Goal: Information Seeking & Learning: Learn about a topic

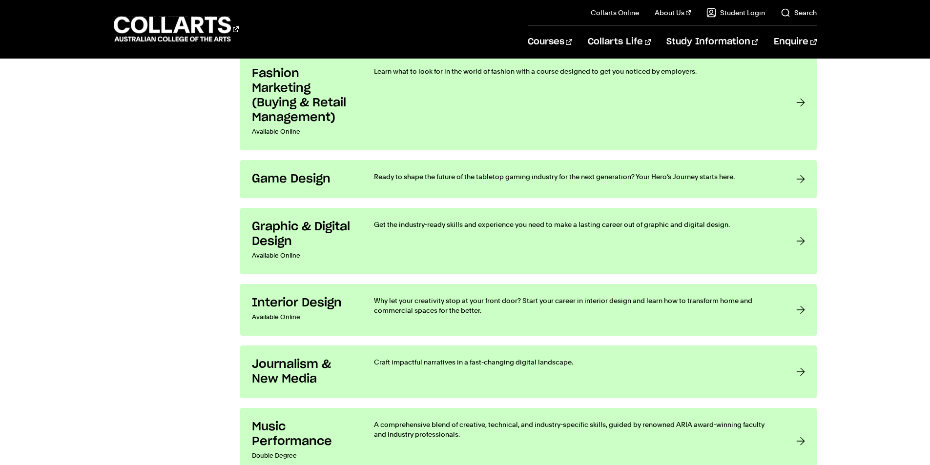
scroll to position [1367, 0]
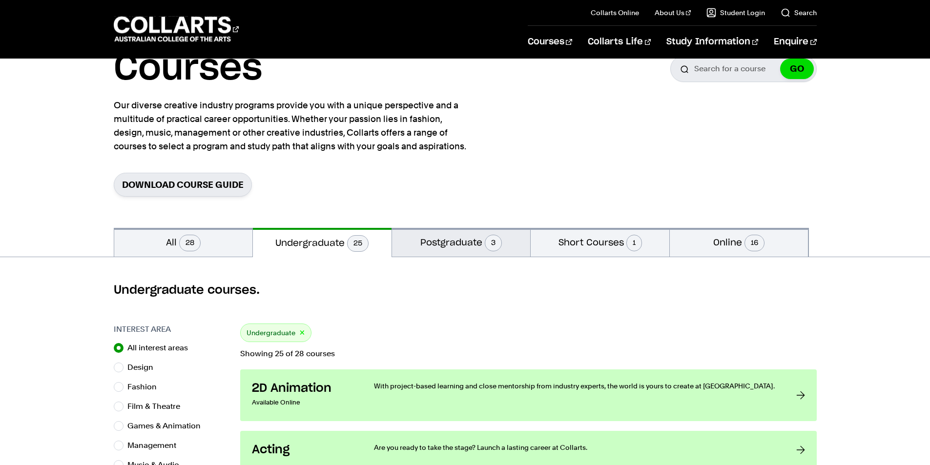
click at [458, 235] on button "Postgraduate 3" at bounding box center [461, 242] width 139 height 29
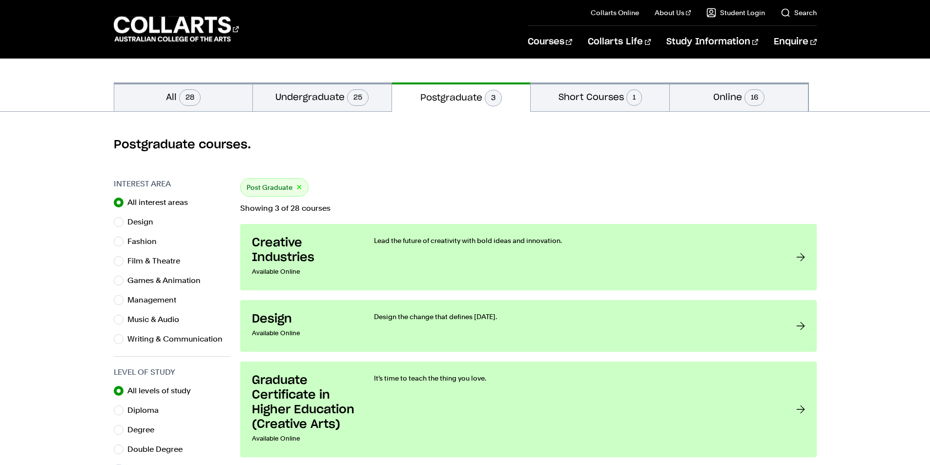
scroll to position [195, 0]
click at [610, 96] on button "Short Courses 1" at bounding box center [600, 96] width 139 height 29
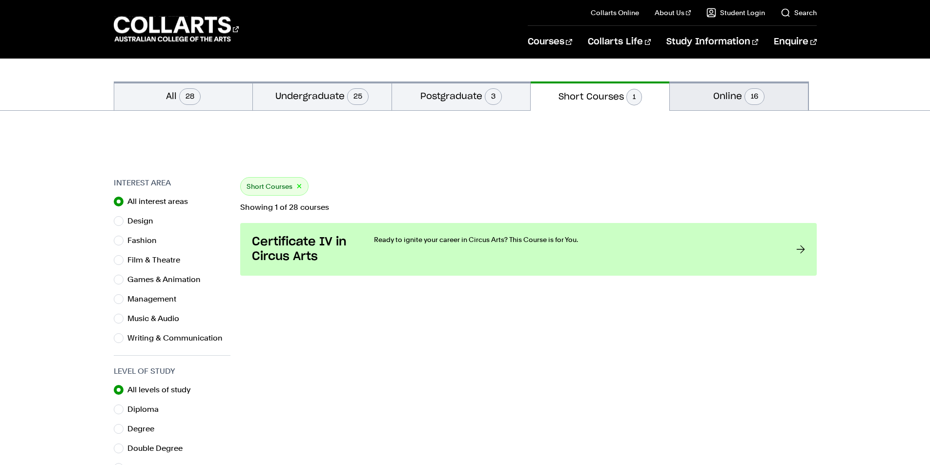
click at [730, 92] on button "Online 16" at bounding box center [739, 96] width 139 height 29
radio input "false"
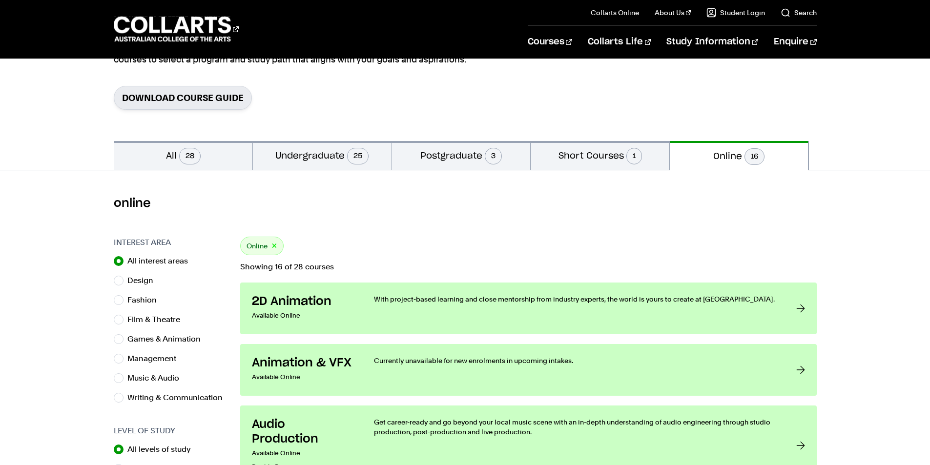
scroll to position [49, 0]
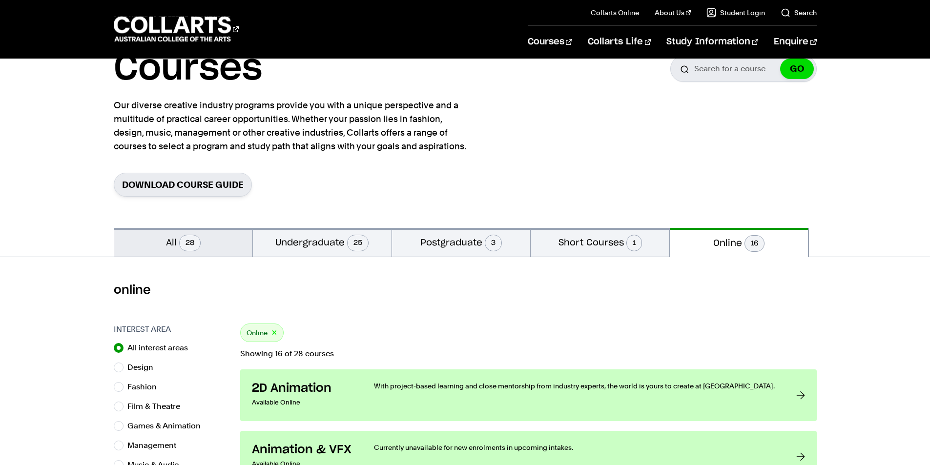
click at [182, 245] on span "28" at bounding box center [189, 243] width 21 height 17
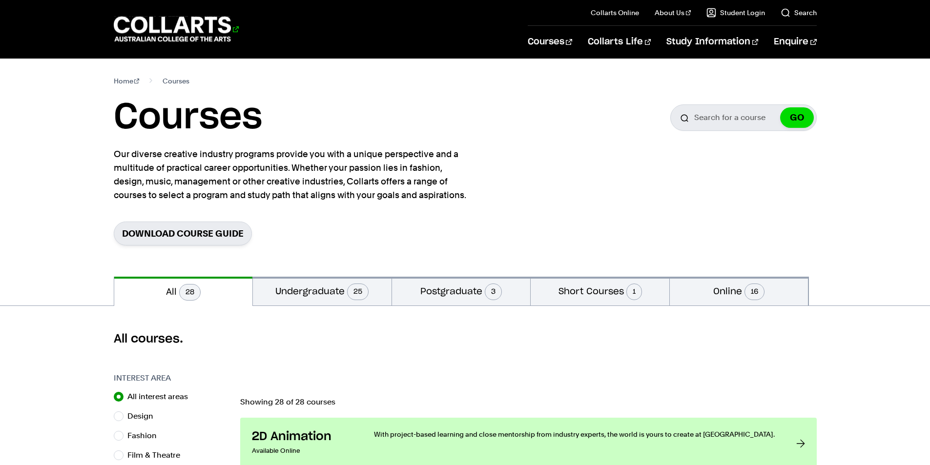
click at [158, 24] on 1 "Go to homepage" at bounding box center [173, 29] width 118 height 25
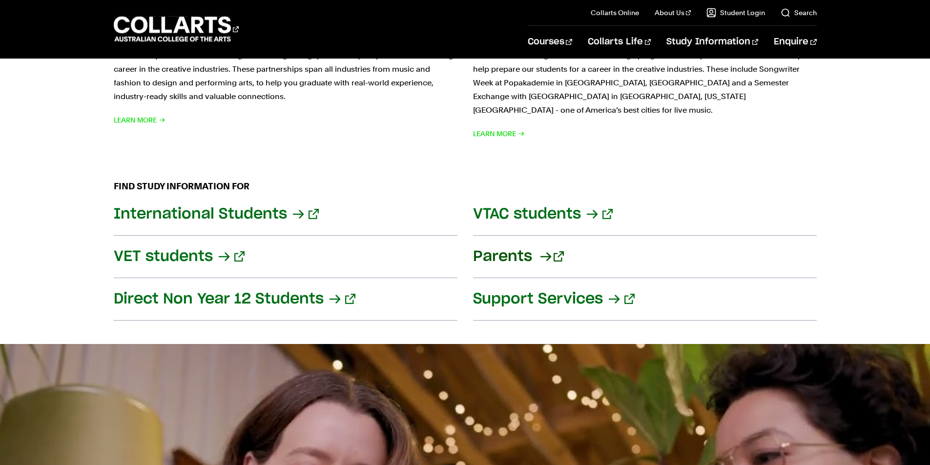
scroll to position [1123, 0]
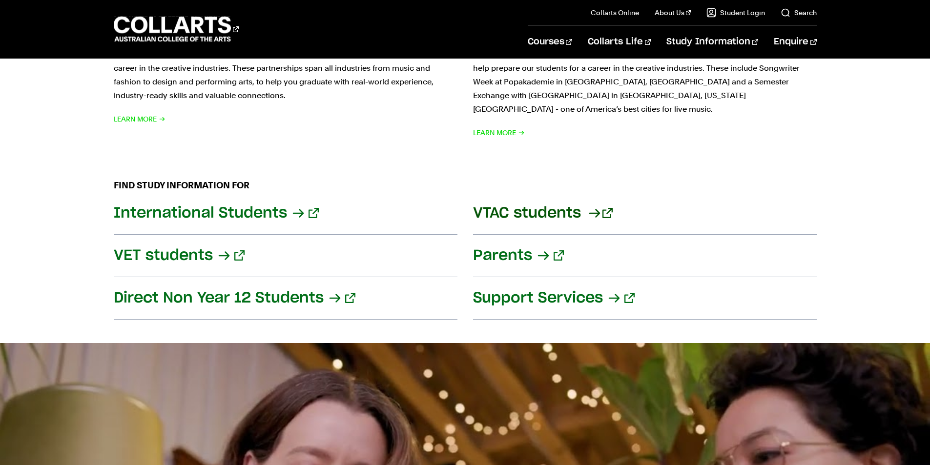
click at [573, 198] on link "VTAC students" at bounding box center [645, 213] width 344 height 42
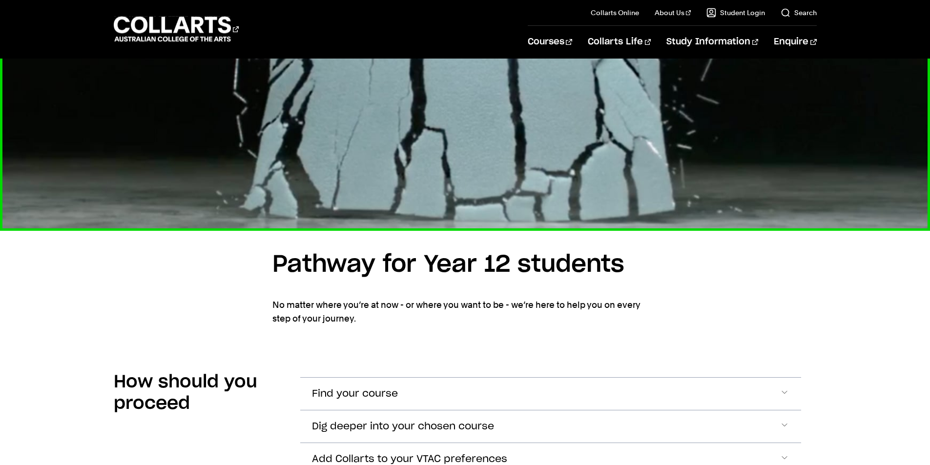
scroll to position [732, 0]
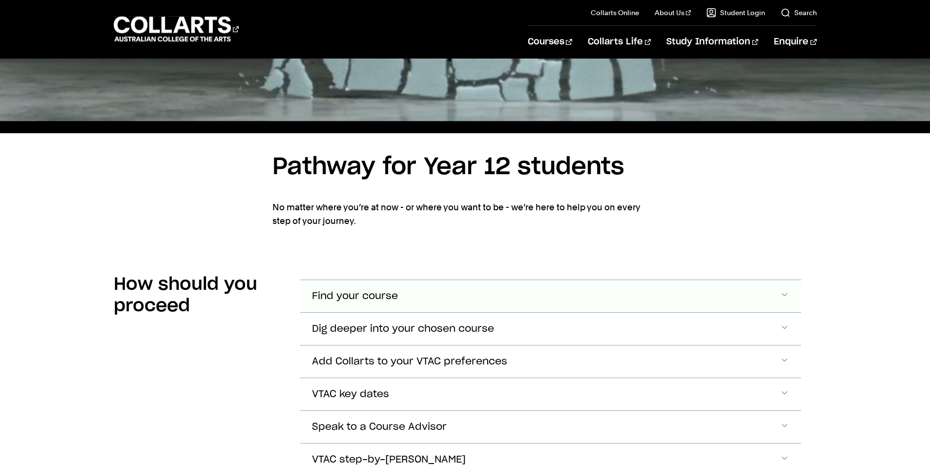
click at [672, 280] on button "Find your course" at bounding box center [550, 296] width 501 height 32
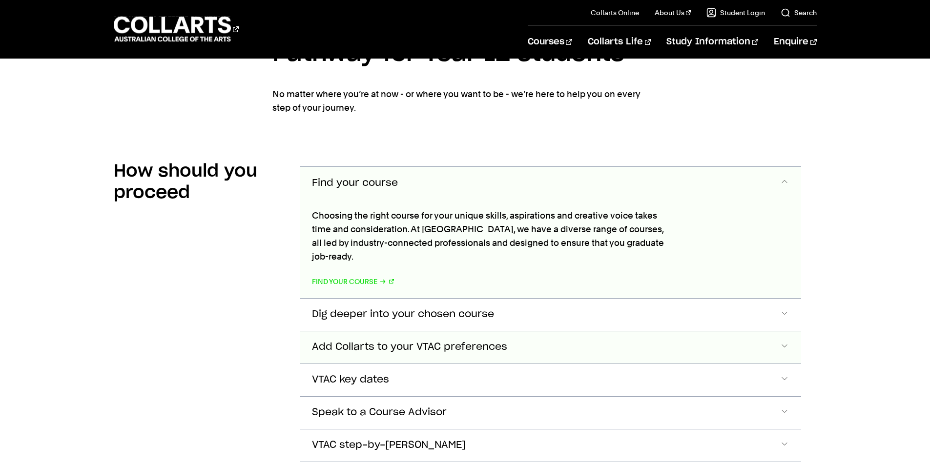
scroll to position [880, 0]
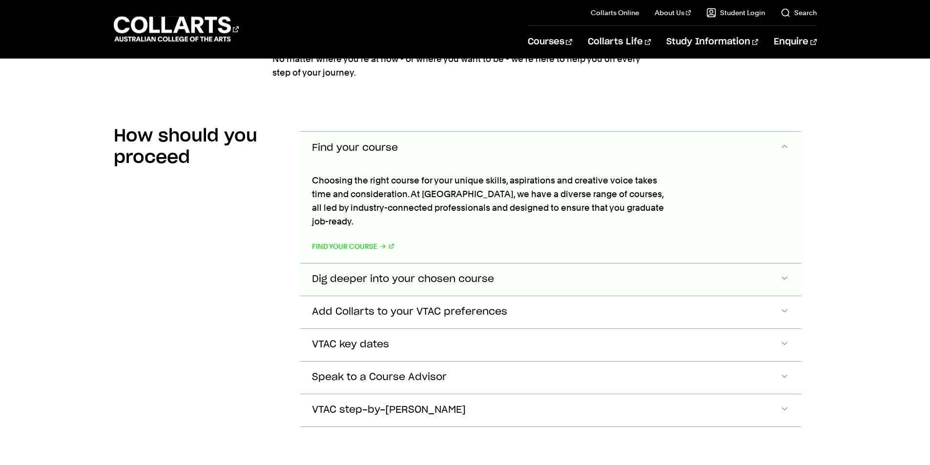
click at [578, 264] on button "Dig deeper into your chosen course" at bounding box center [550, 280] width 501 height 32
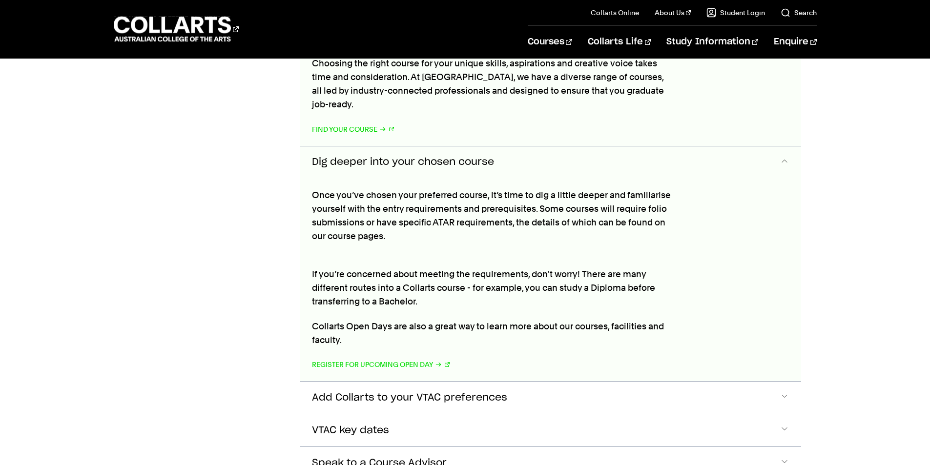
scroll to position [998, 0]
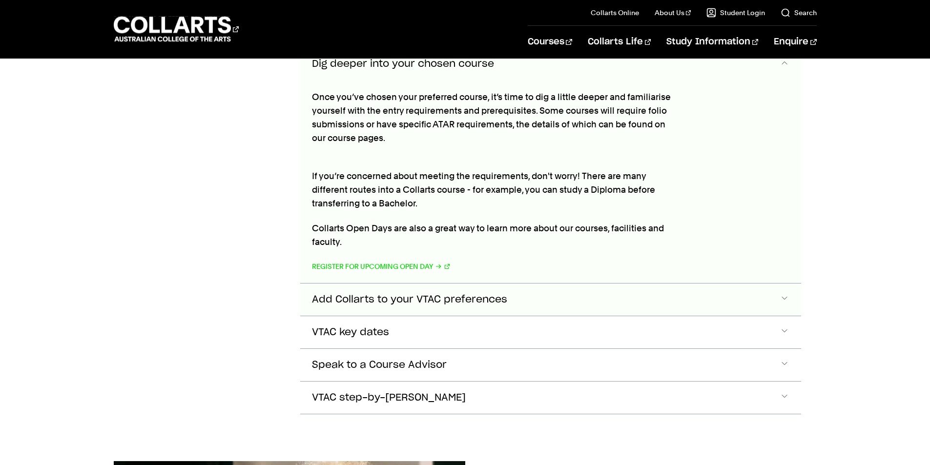
click at [594, 284] on button "Add Collarts to your VTAC preferences" at bounding box center [550, 300] width 501 height 32
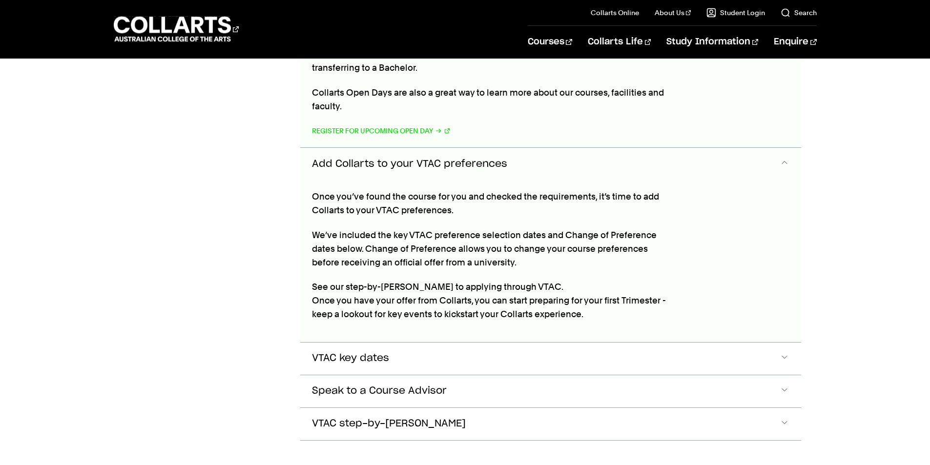
scroll to position [1233, 0]
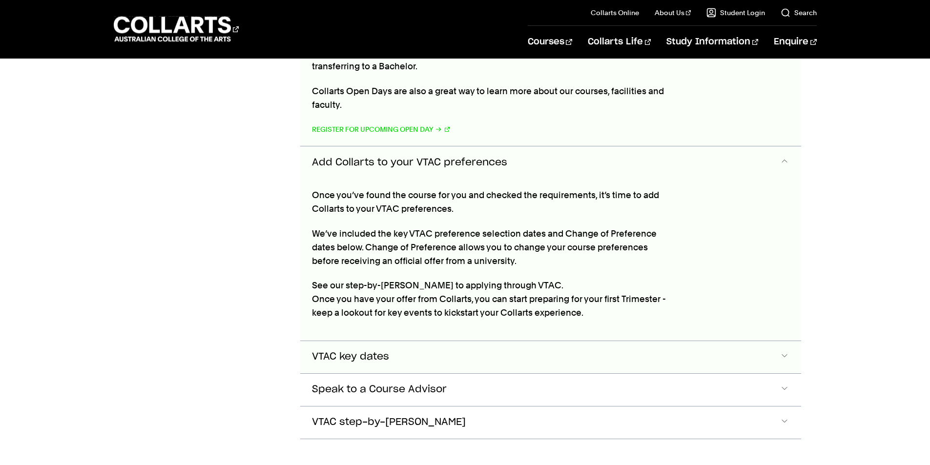
click at [578, 341] on button "VTAC key dates" at bounding box center [550, 357] width 501 height 32
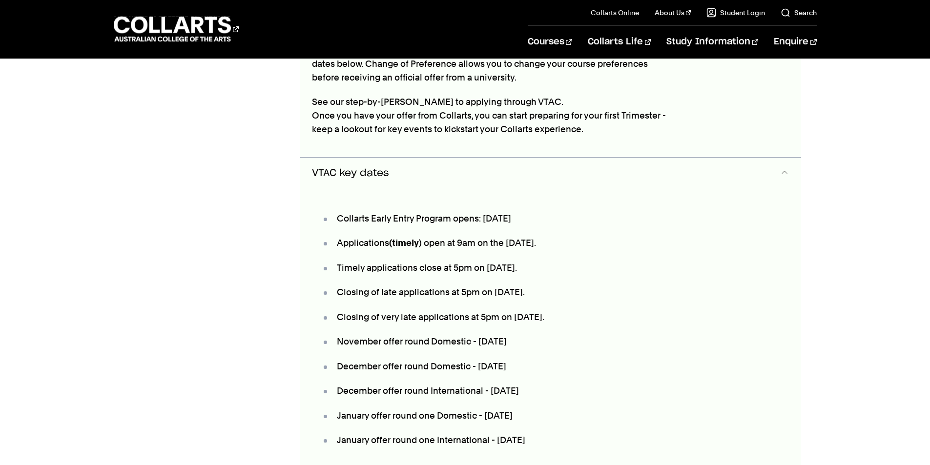
scroll to position [1427, 0]
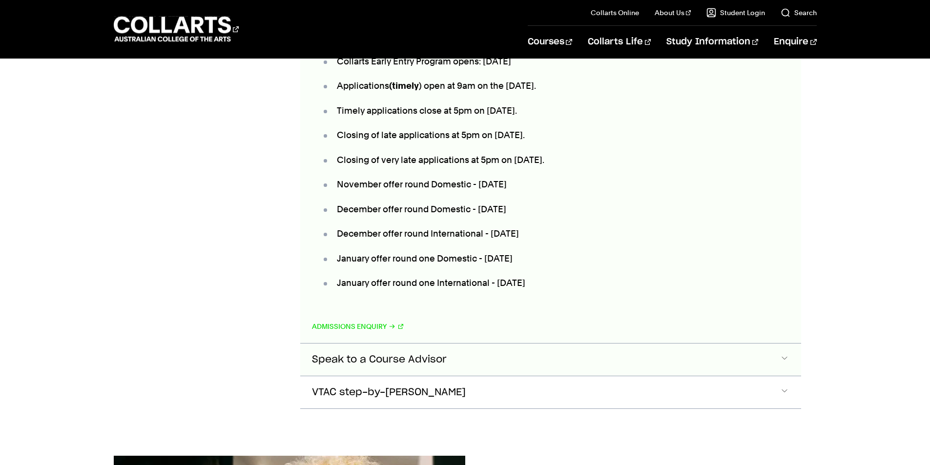
click at [502, 344] on button "Speak to a Course Advisor" at bounding box center [550, 360] width 501 height 32
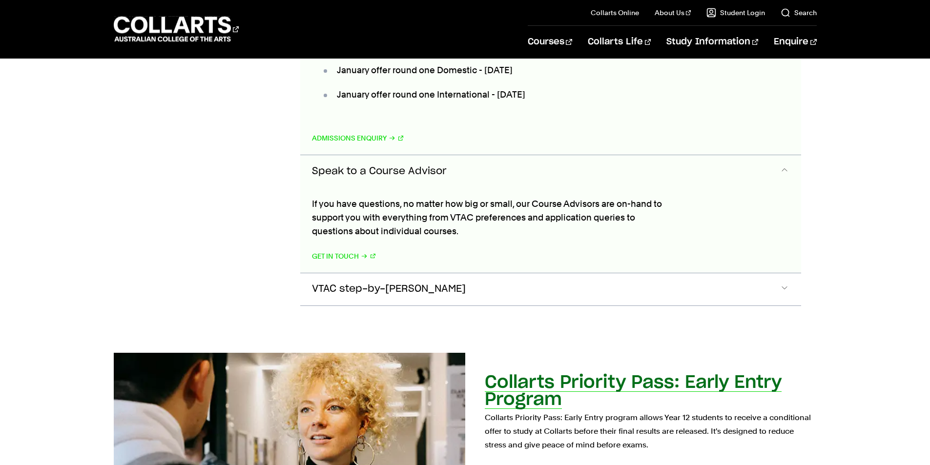
scroll to position [1770, 0]
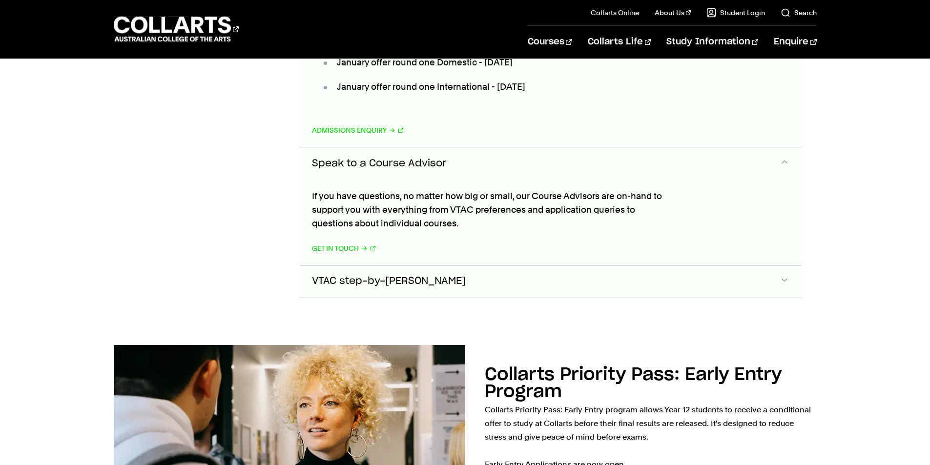
click at [487, 265] on button "VTAC step-by-step guide" at bounding box center [550, 281] width 501 height 32
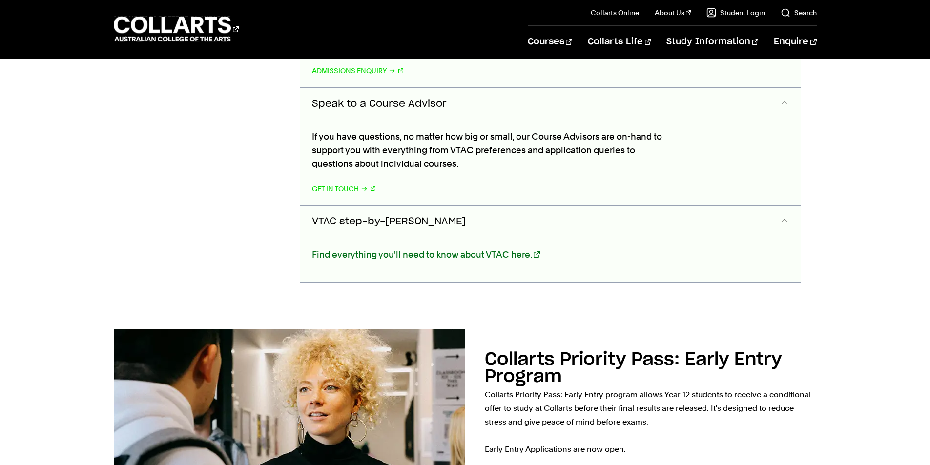
scroll to position [1741, 0]
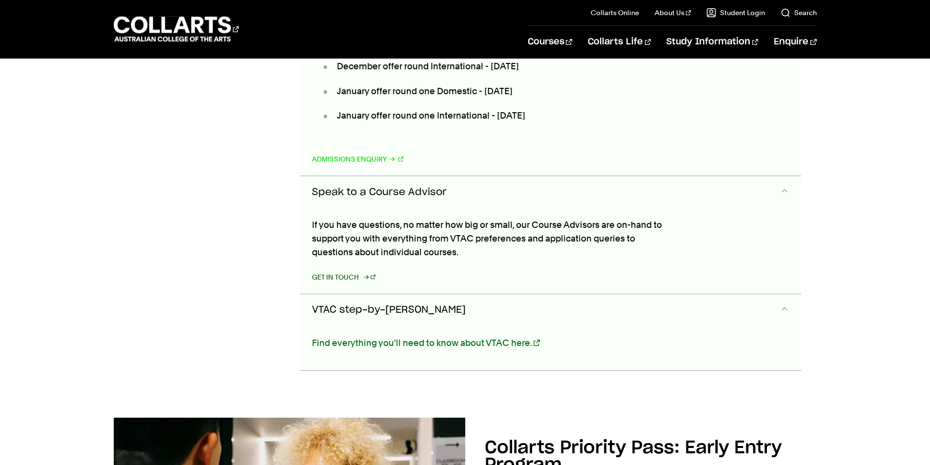
click at [348, 270] on link "Get in Touch" at bounding box center [344, 277] width 64 height 14
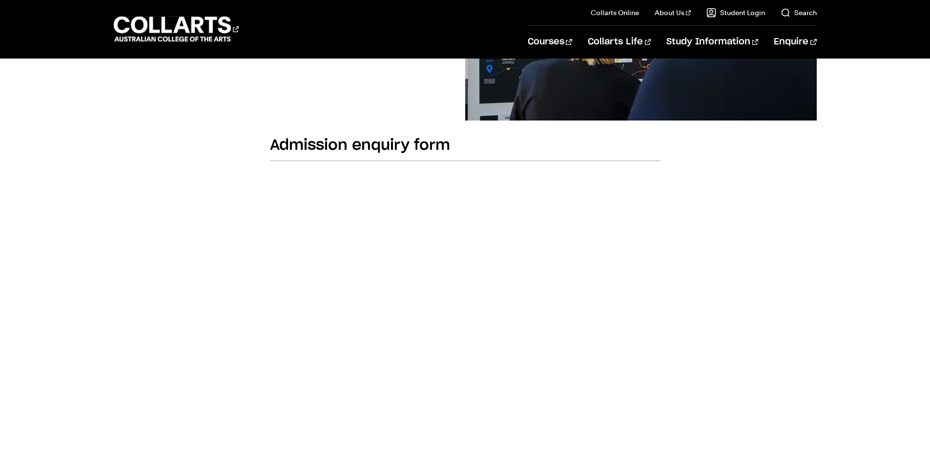
scroll to position [390, 0]
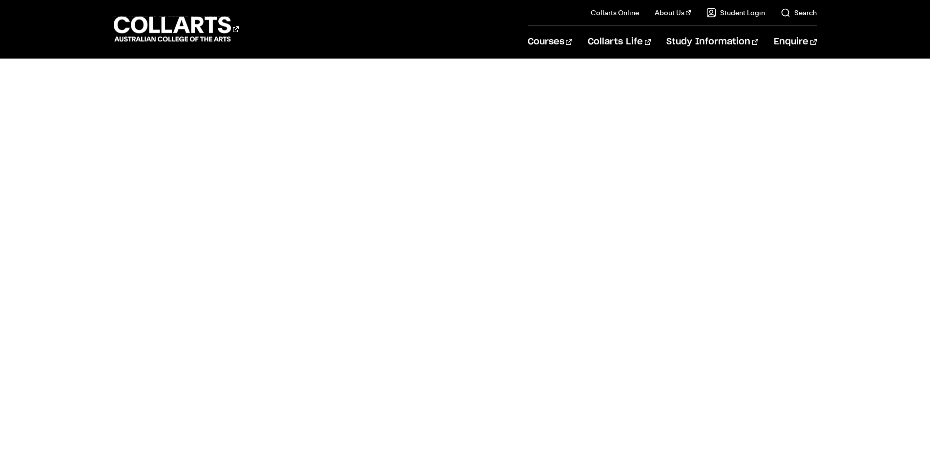
click at [267, 343] on div "Admission enquiry form" at bounding box center [465, 270] width 549 height 480
drag, startPoint x: 705, startPoint y: 300, endPoint x: 658, endPoint y: 296, distance: 46.5
click at [705, 300] on div "Admission enquiry form" at bounding box center [465, 270] width 549 height 480
click at [682, 295] on div "Admission enquiry form" at bounding box center [465, 270] width 549 height 480
click at [248, 313] on div "Admission enquiry form" at bounding box center [465, 270] width 549 height 480
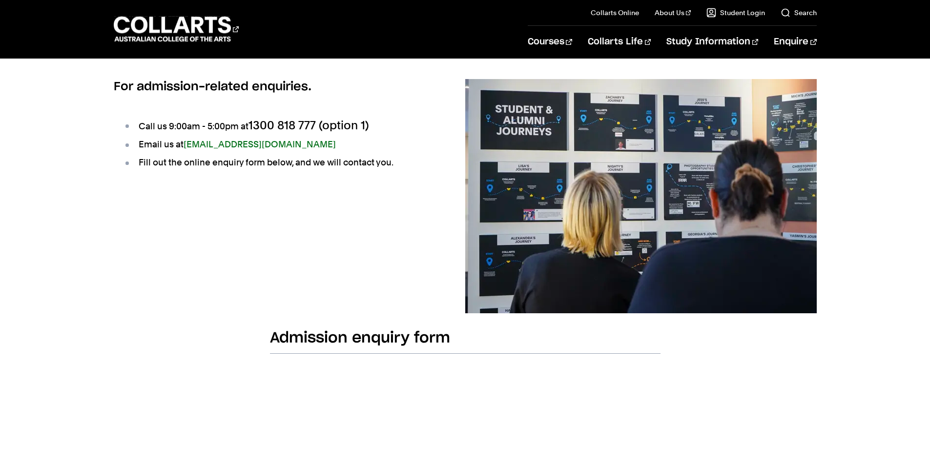
scroll to position [0, 0]
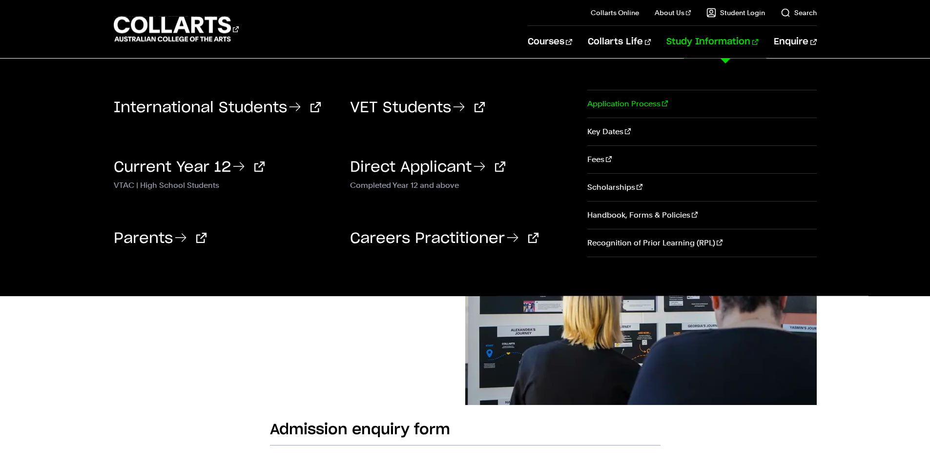
click at [629, 98] on link "Application Process" at bounding box center [701, 103] width 229 height 27
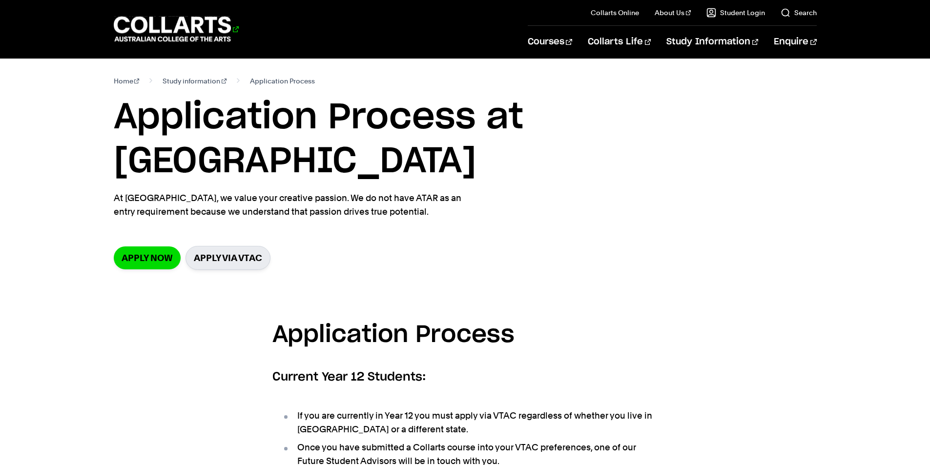
click at [215, 24] on 1 "Go to homepage" at bounding box center [173, 29] width 118 height 25
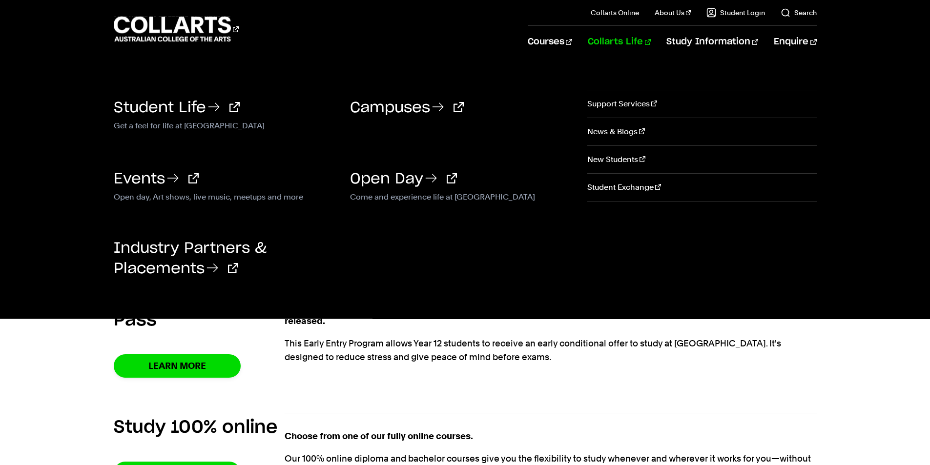
scroll to position [390, 0]
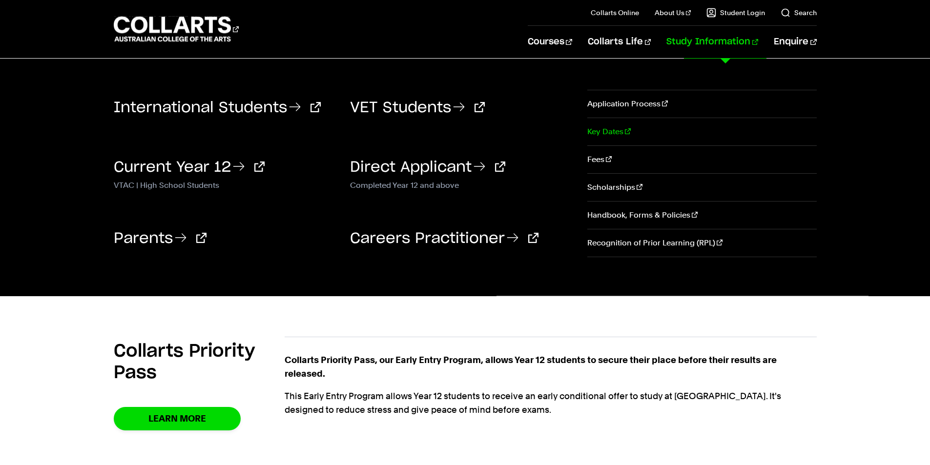
click at [613, 126] on link "Key Dates" at bounding box center [701, 131] width 229 height 27
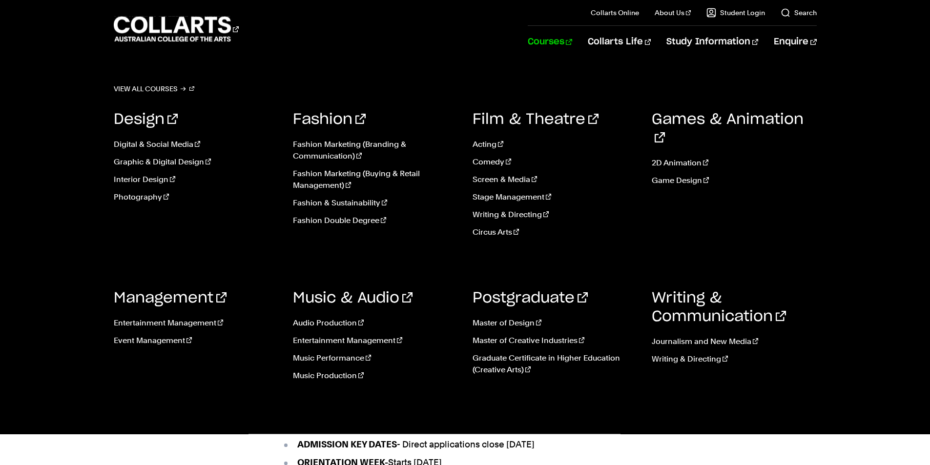
scroll to position [244, 0]
click at [572, 40] on link "Courses" at bounding box center [550, 42] width 44 height 32
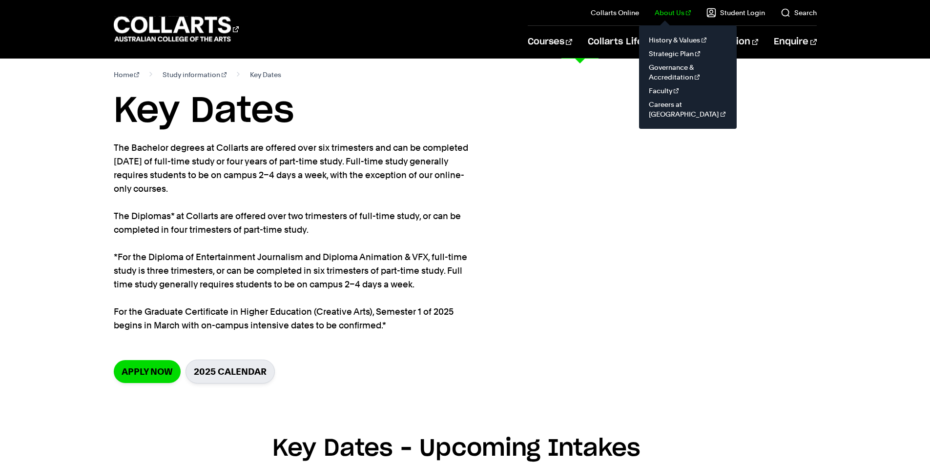
scroll to position [0, 0]
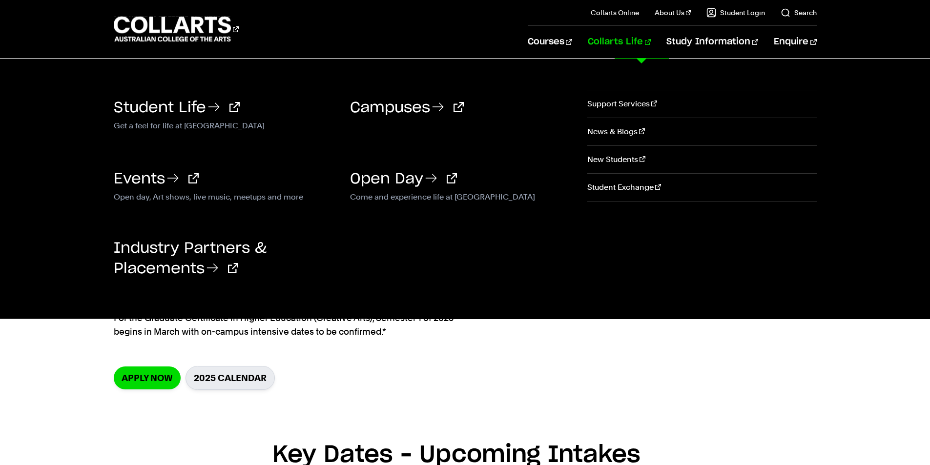
click at [602, 41] on li "Collarts Life Student Life Get a feel for life at Collarts Come and experience …" at bounding box center [611, 42] width 79 height 32
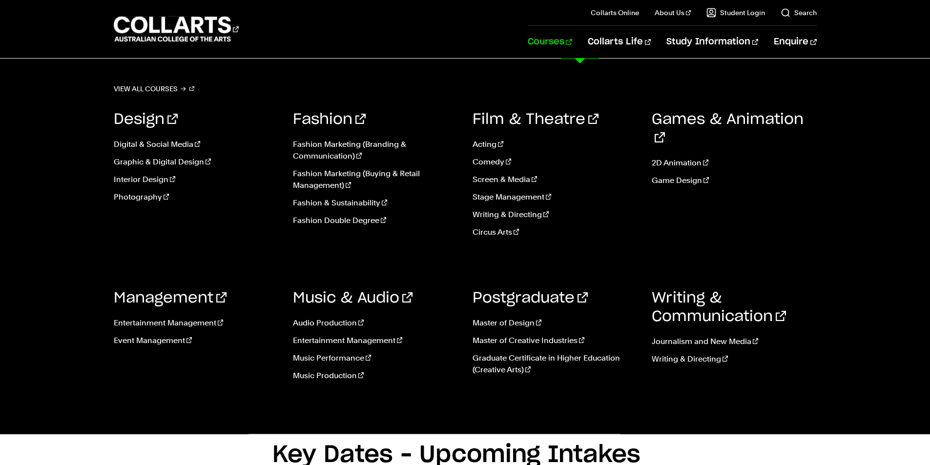
click at [572, 42] on link "Courses" at bounding box center [550, 42] width 44 height 32
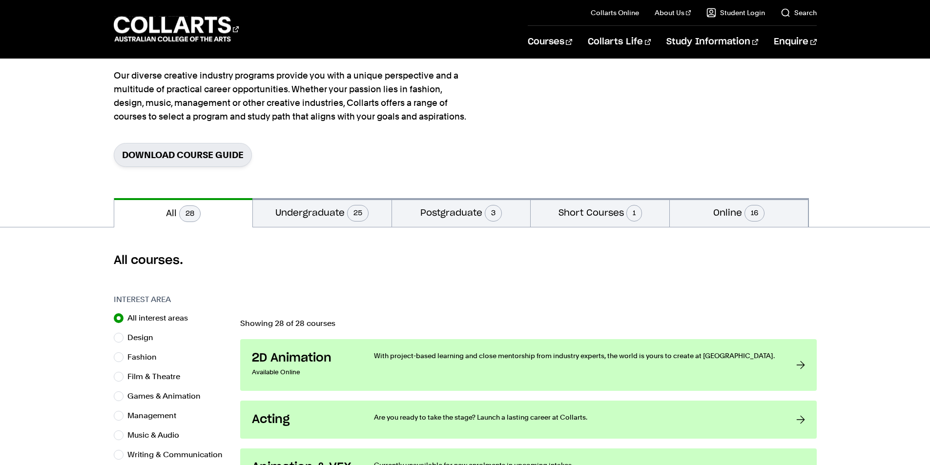
scroll to position [146, 0]
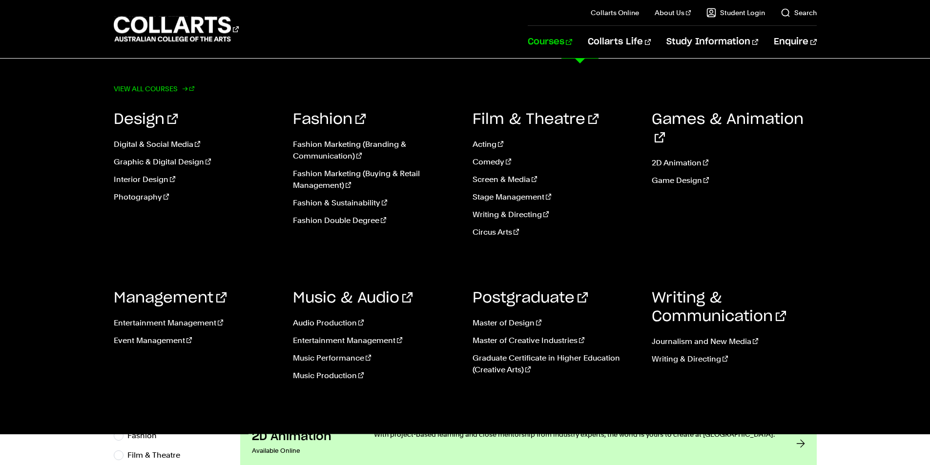
click at [170, 90] on link "View all courses" at bounding box center [154, 89] width 81 height 14
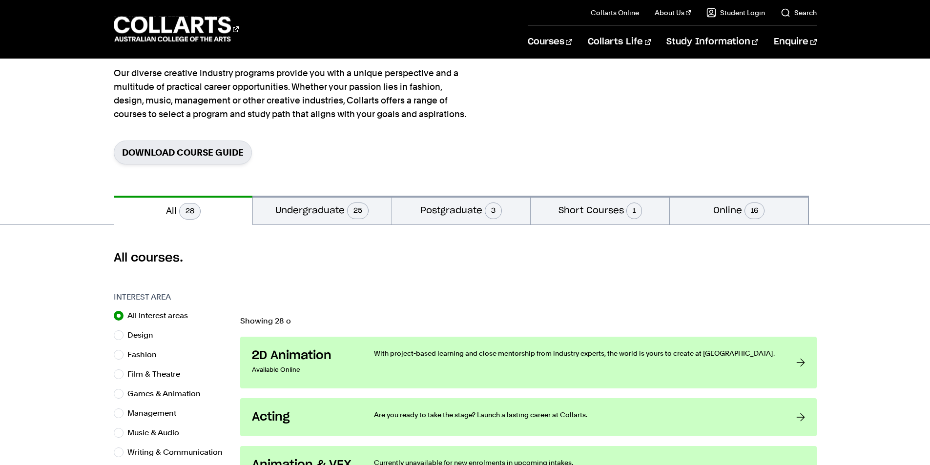
scroll to position [146, 0]
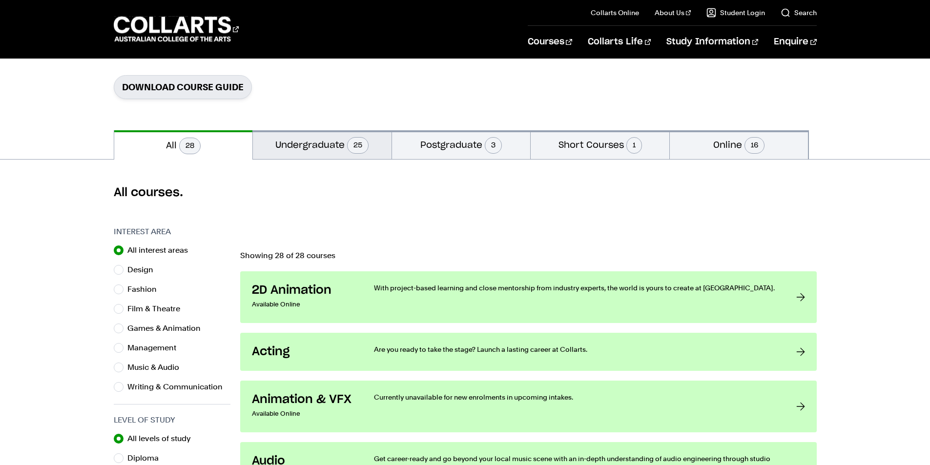
click at [334, 150] on button "Undergraduate 25" at bounding box center [322, 144] width 139 height 29
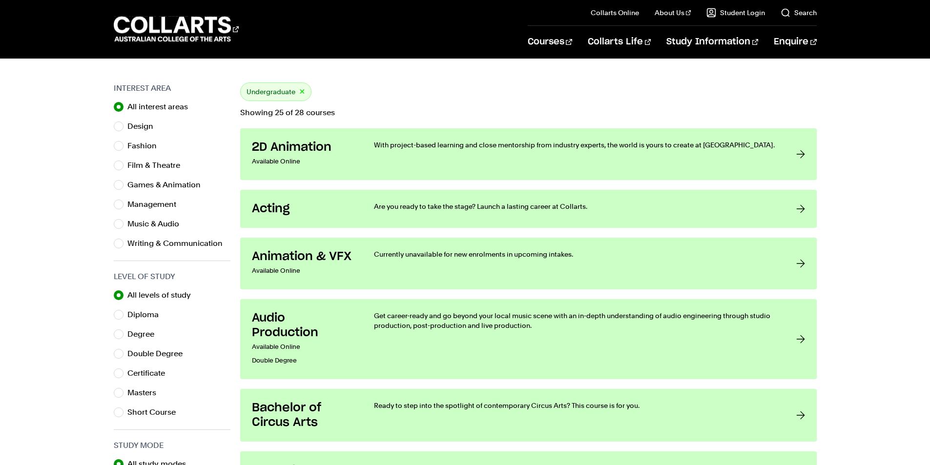
scroll to position [293, 0]
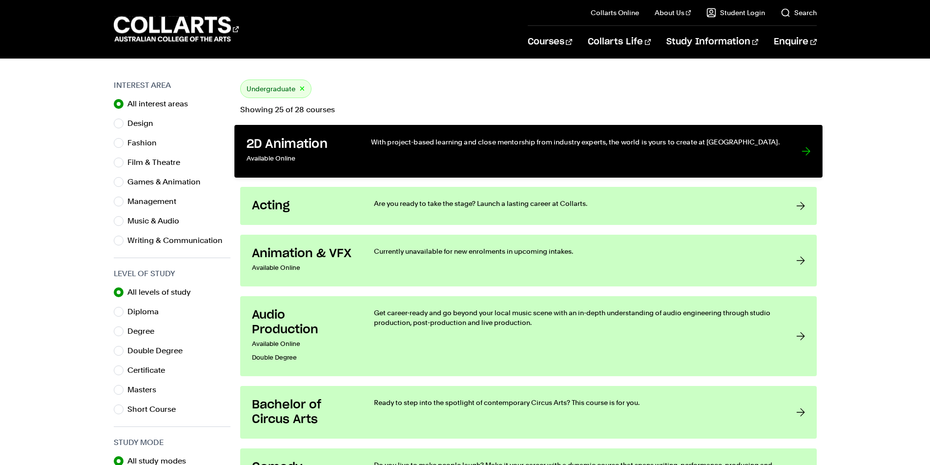
click at [772, 160] on div "With project-based learning and close mentorship from industry experts, the wor…" at bounding box center [575, 151] width 410 height 29
click at [805, 152] on div at bounding box center [805, 151] width 9 height 29
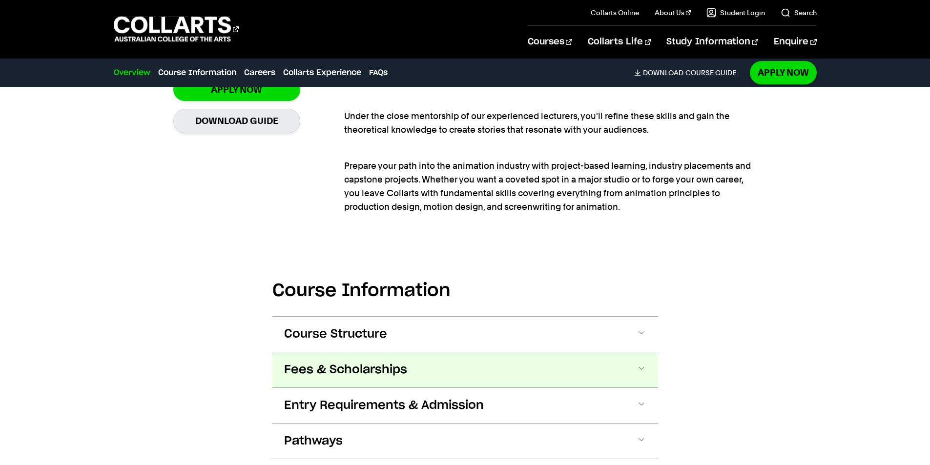
scroll to position [878, 0]
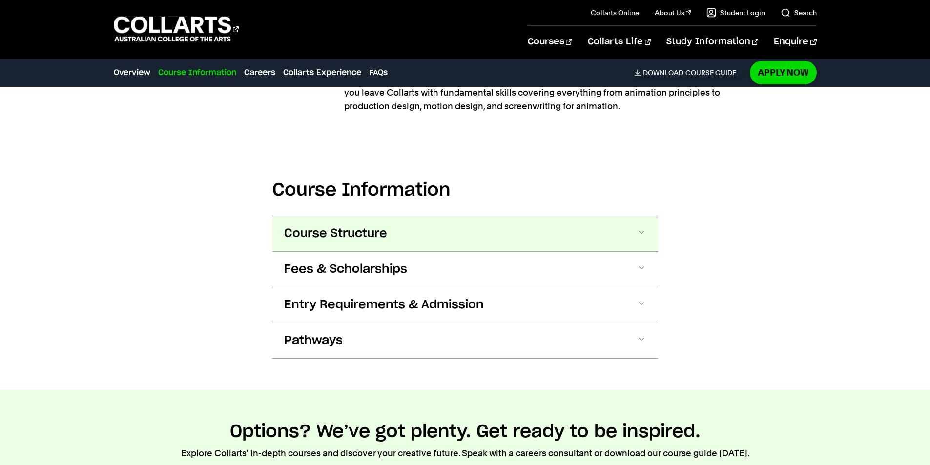
click at [497, 242] on button "Course Structure" at bounding box center [465, 233] width 386 height 35
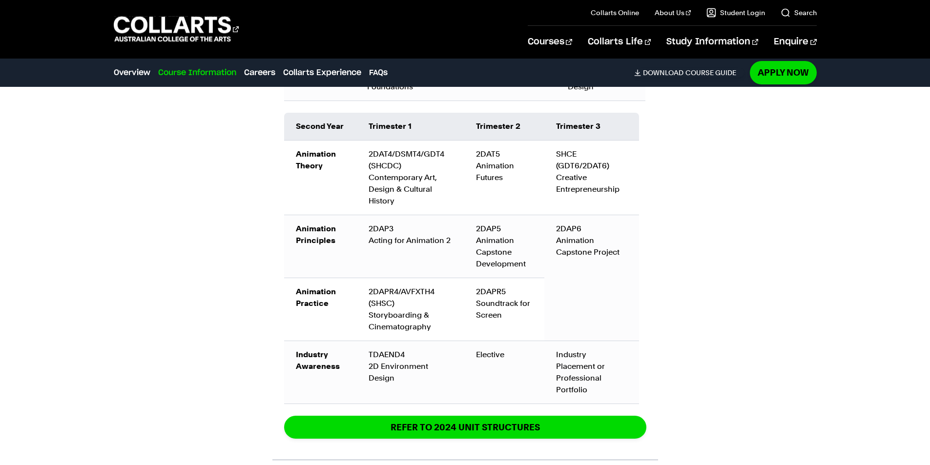
scroll to position [1348, 0]
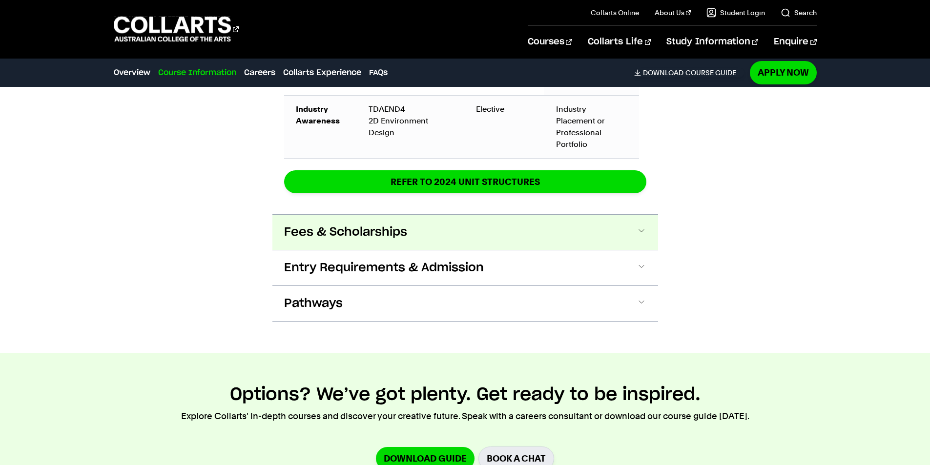
click at [501, 223] on button "Fees & Scholarships" at bounding box center [465, 232] width 386 height 35
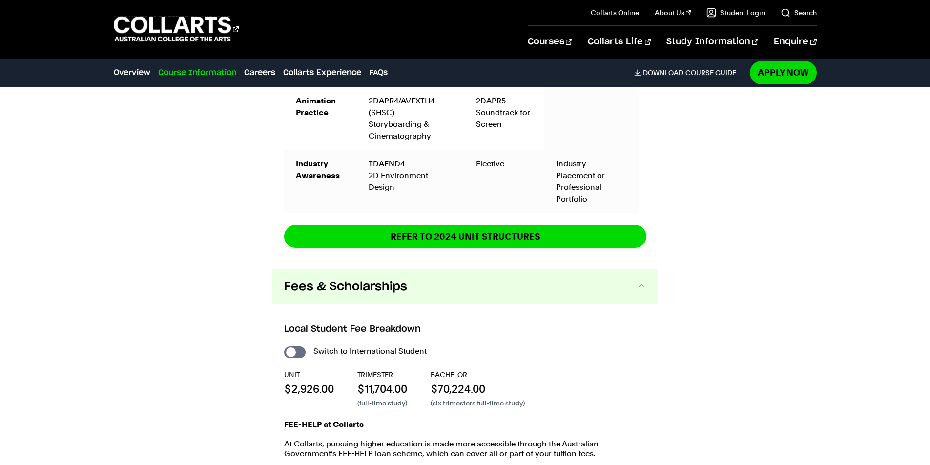
scroll to position [1659, 0]
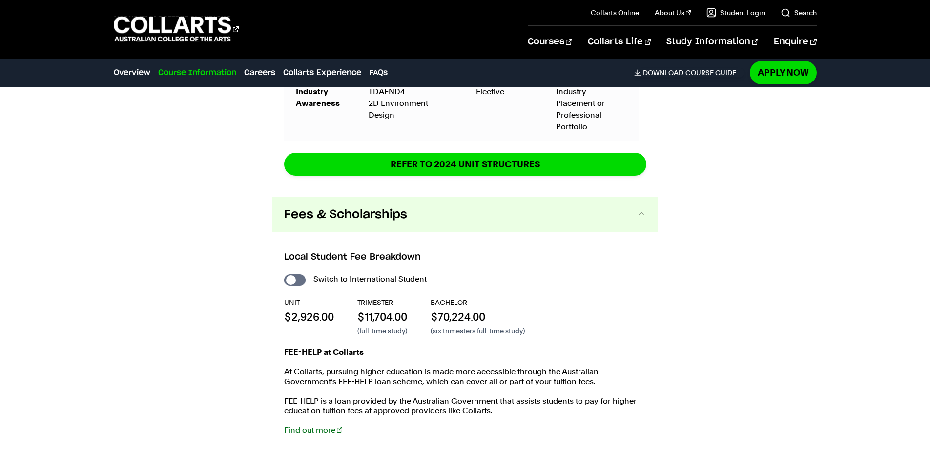
click at [296, 274] on input "International Student" at bounding box center [294, 280] width 21 height 12
checkbox input "true"
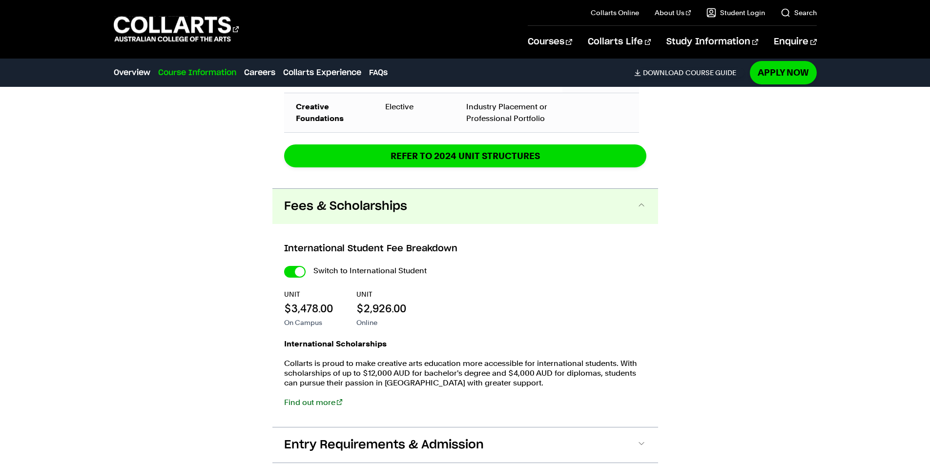
scroll to position [1854, 0]
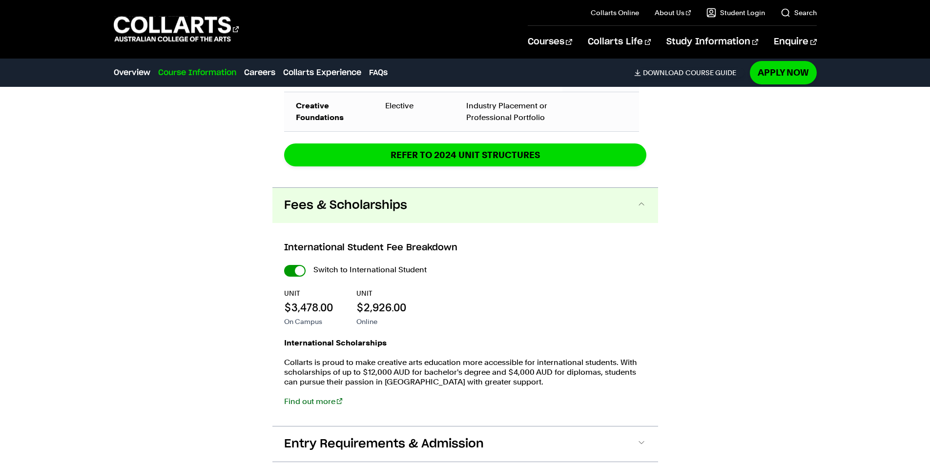
click at [290, 268] on input "International Student" at bounding box center [294, 271] width 21 height 12
checkbox input "false"
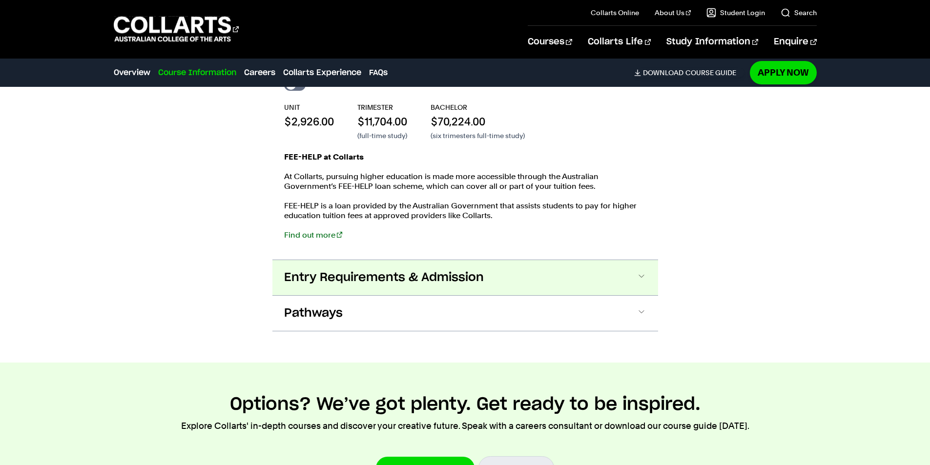
click at [452, 270] on span "Entry Requirements & Admission" at bounding box center [384, 278] width 200 height 16
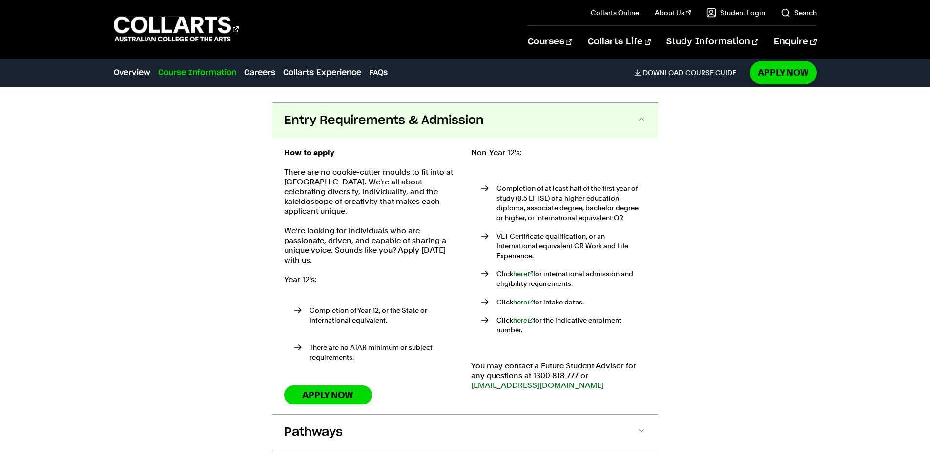
scroll to position [2015, 0]
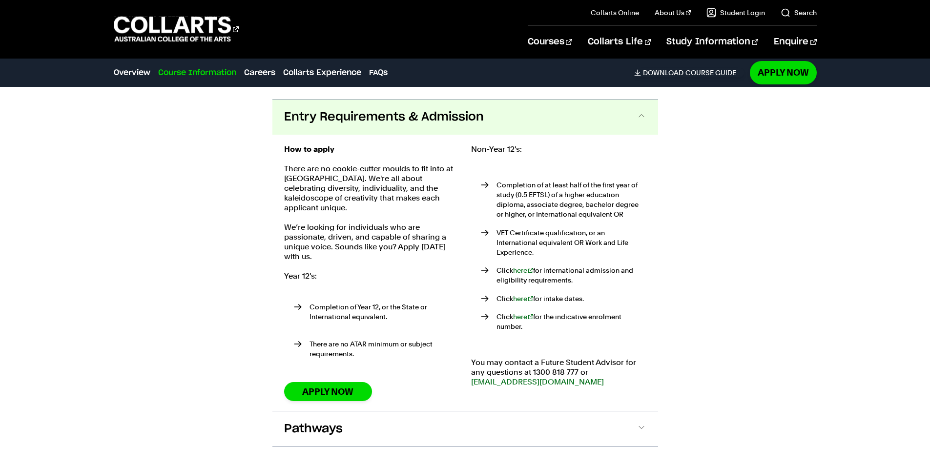
drag, startPoint x: 525, startPoint y: 278, endPoint x: 533, endPoint y: 280, distance: 8.9
click at [525, 295] on link "here" at bounding box center [523, 299] width 20 height 8
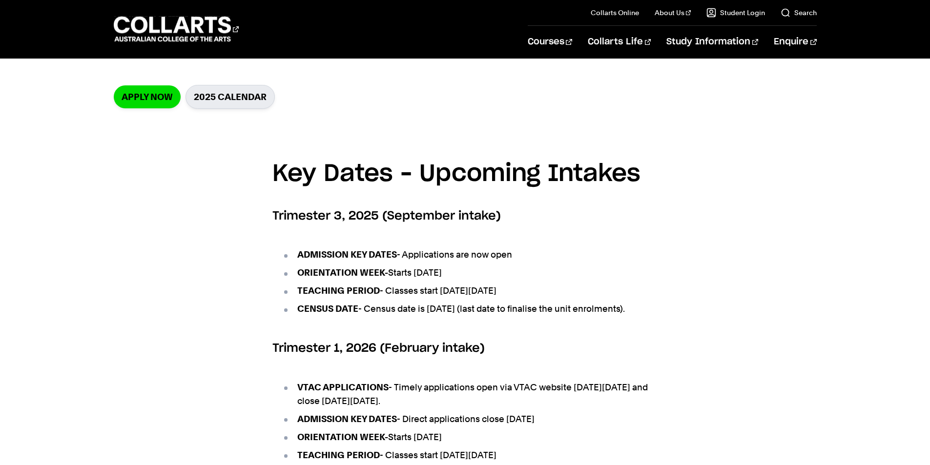
scroll to position [342, 0]
